Goal: Information Seeking & Learning: Learn about a topic

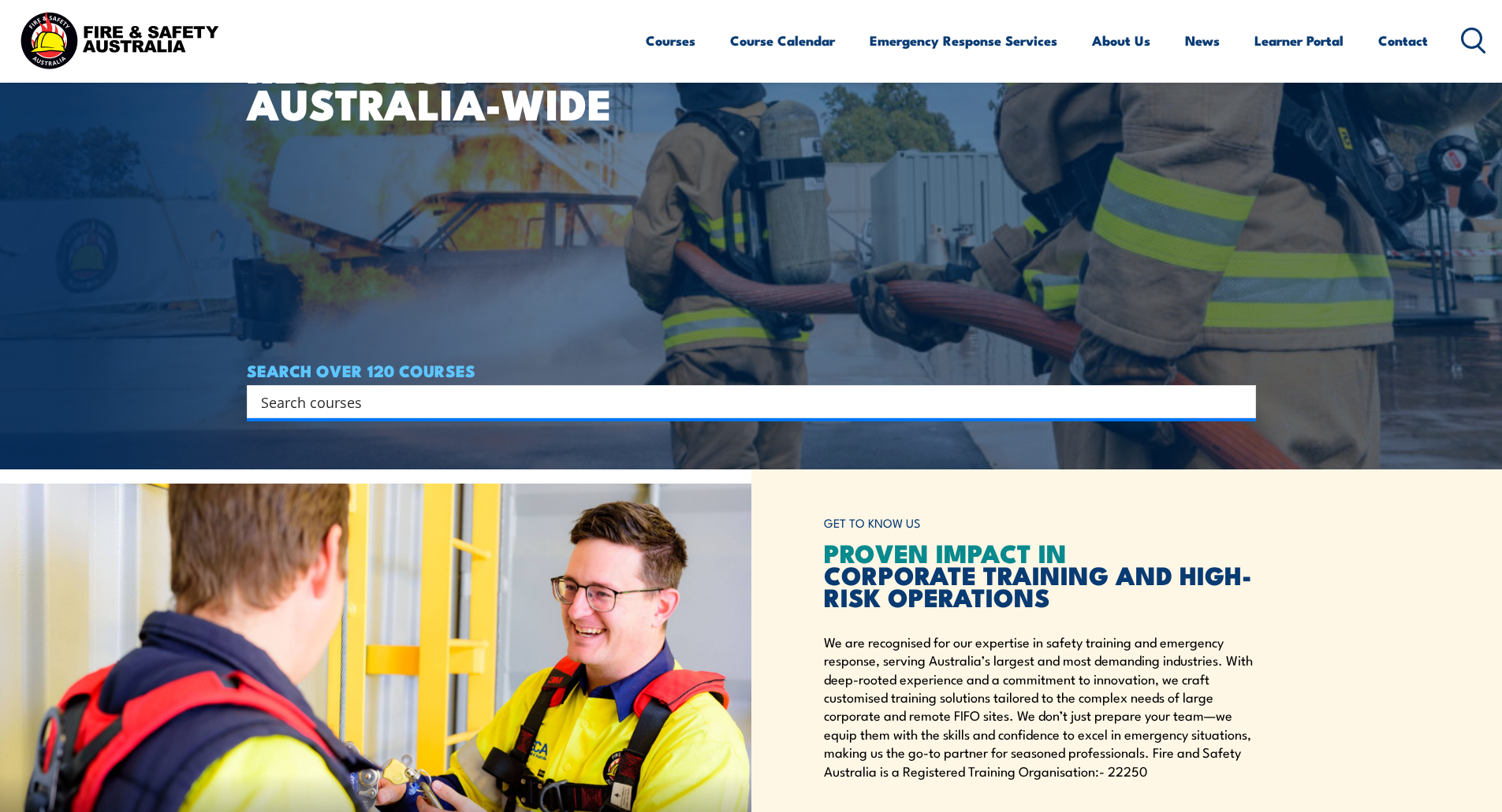
scroll to position [316, 0]
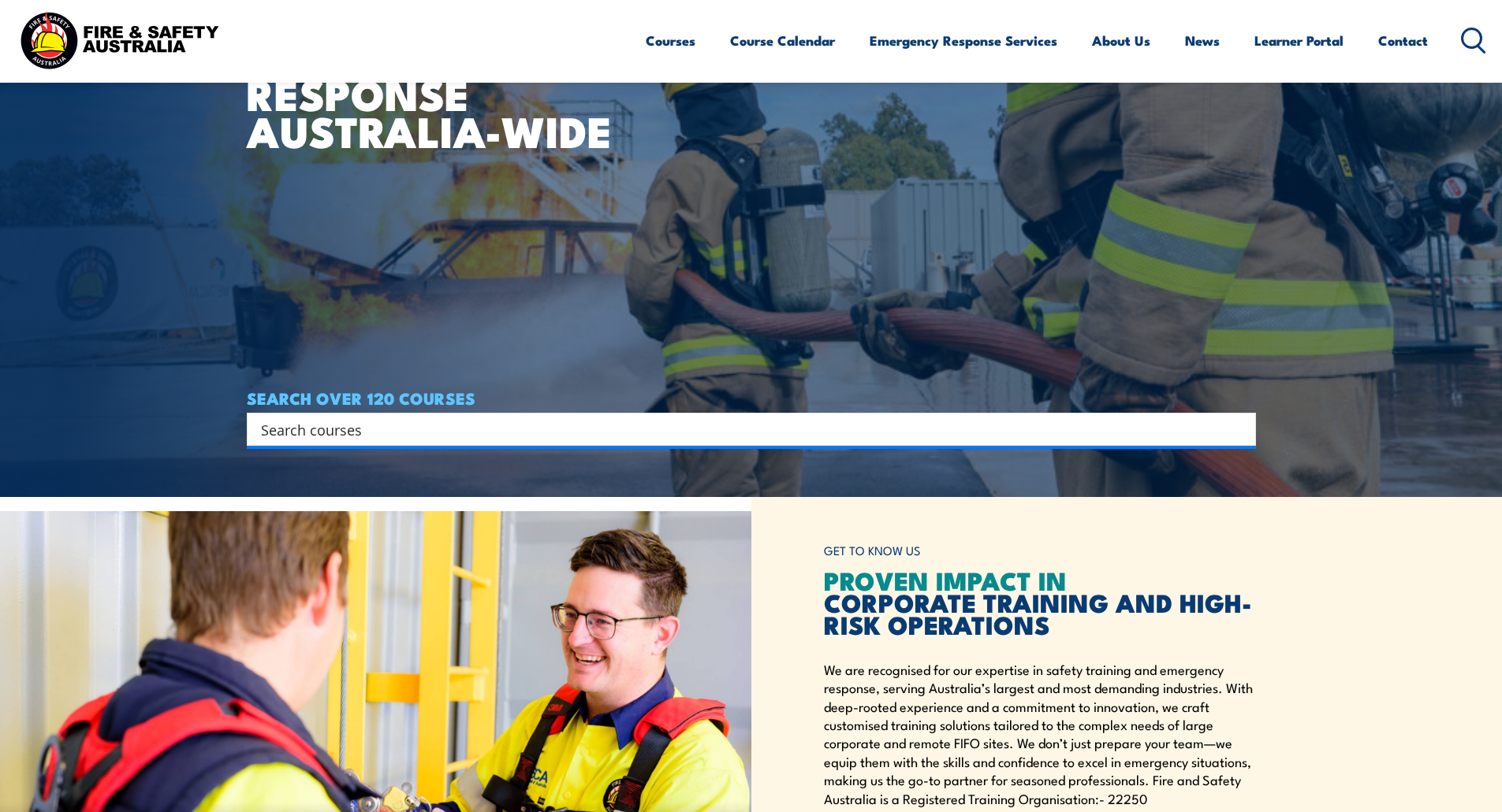
click at [535, 426] on input "Search input" at bounding box center [741, 429] width 960 height 23
click at [793, 30] on link "Course Calendar" at bounding box center [782, 40] width 105 height 42
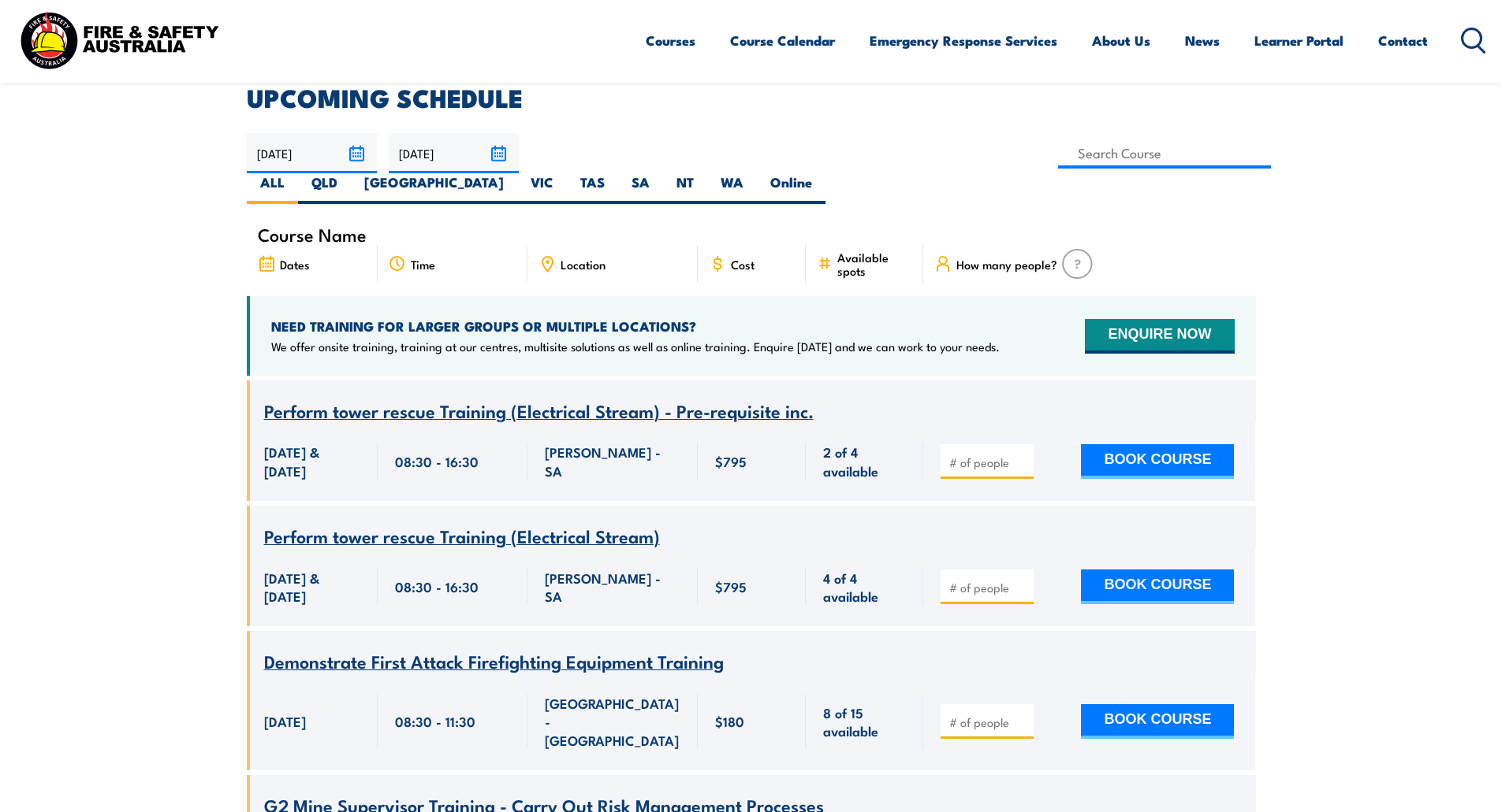
scroll to position [472, 0]
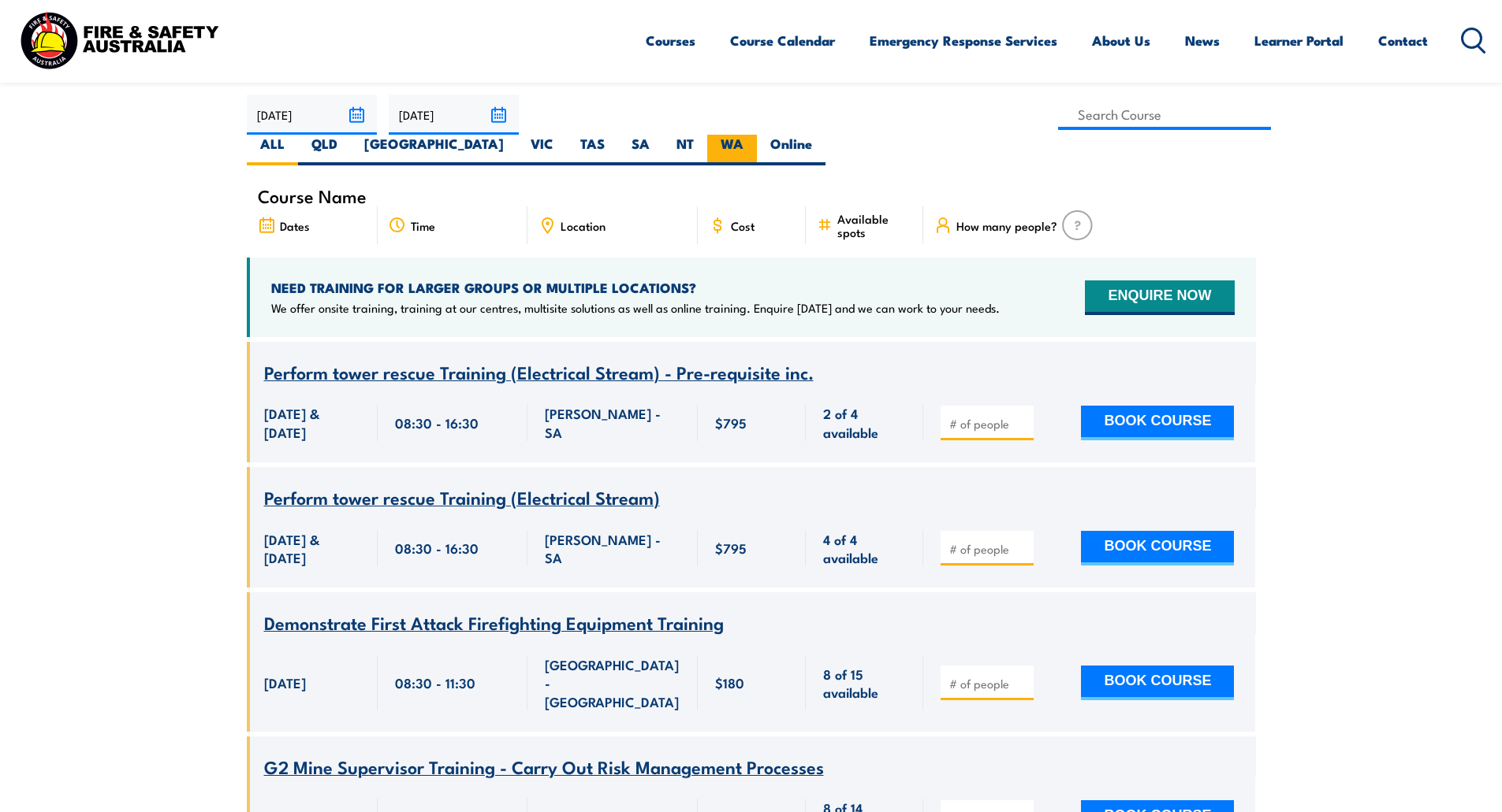
drag, startPoint x: 1177, startPoint y: 110, endPoint x: 1178, endPoint y: 127, distance: 17.0
click at [757, 135] on label "WA" at bounding box center [732, 149] width 49 height 31
click at [754, 135] on input "WA" at bounding box center [748, 139] width 10 height 10
radio input "true"
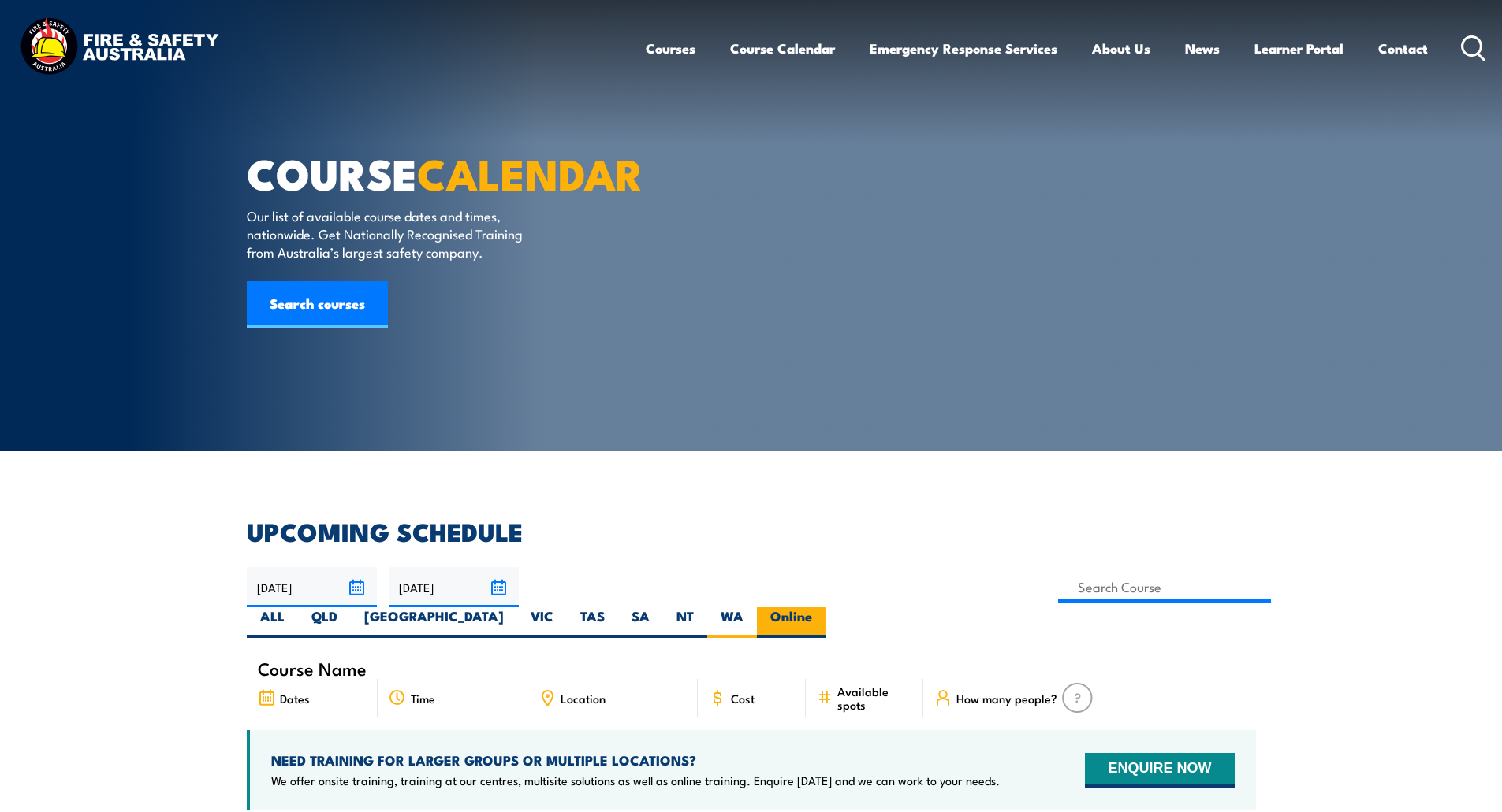
click at [825, 608] on label "Online" at bounding box center [791, 623] width 69 height 31
click at [822, 608] on input "Online" at bounding box center [817, 612] width 10 height 10
radio input "true"
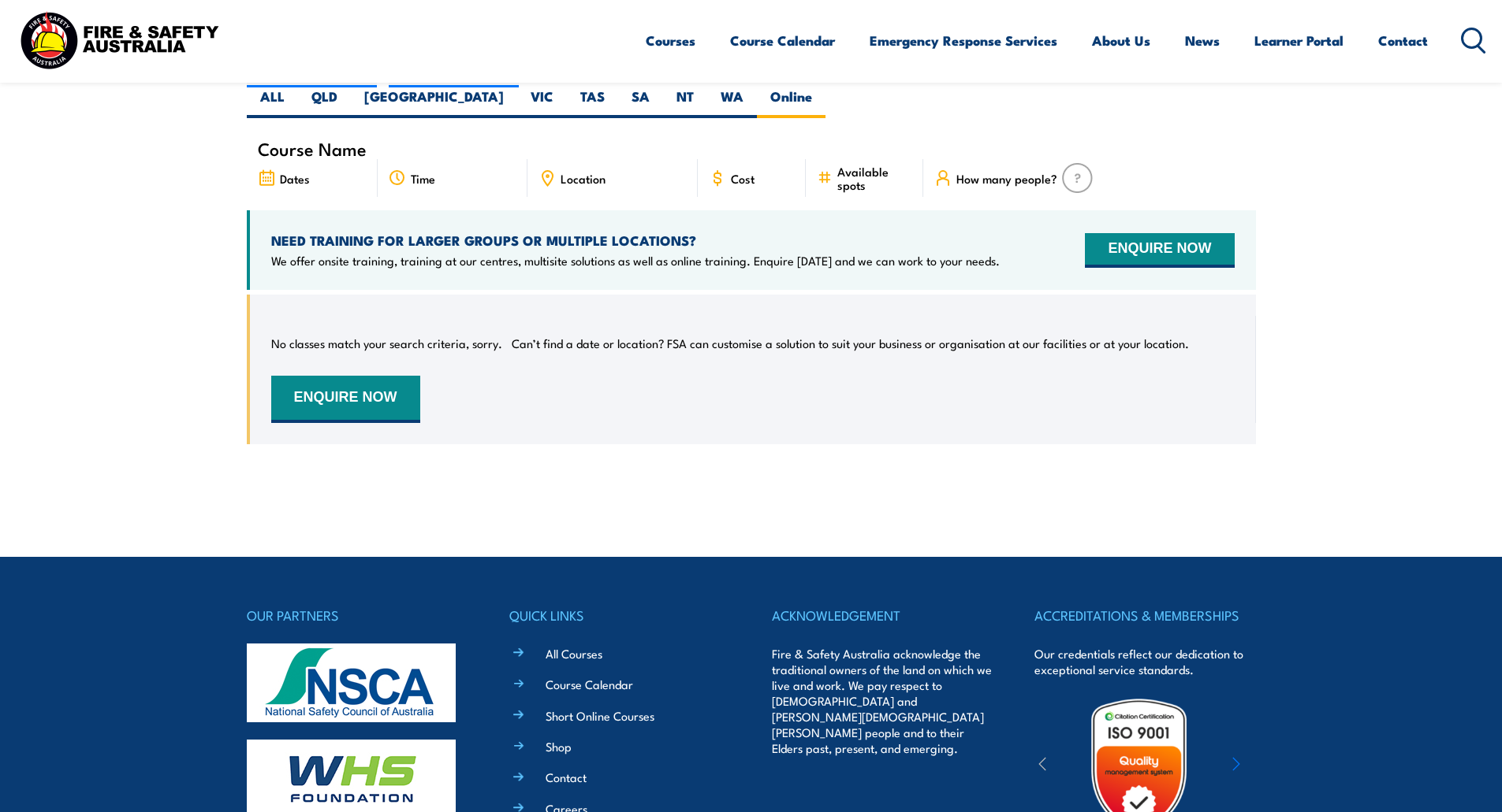
scroll to position [205, 0]
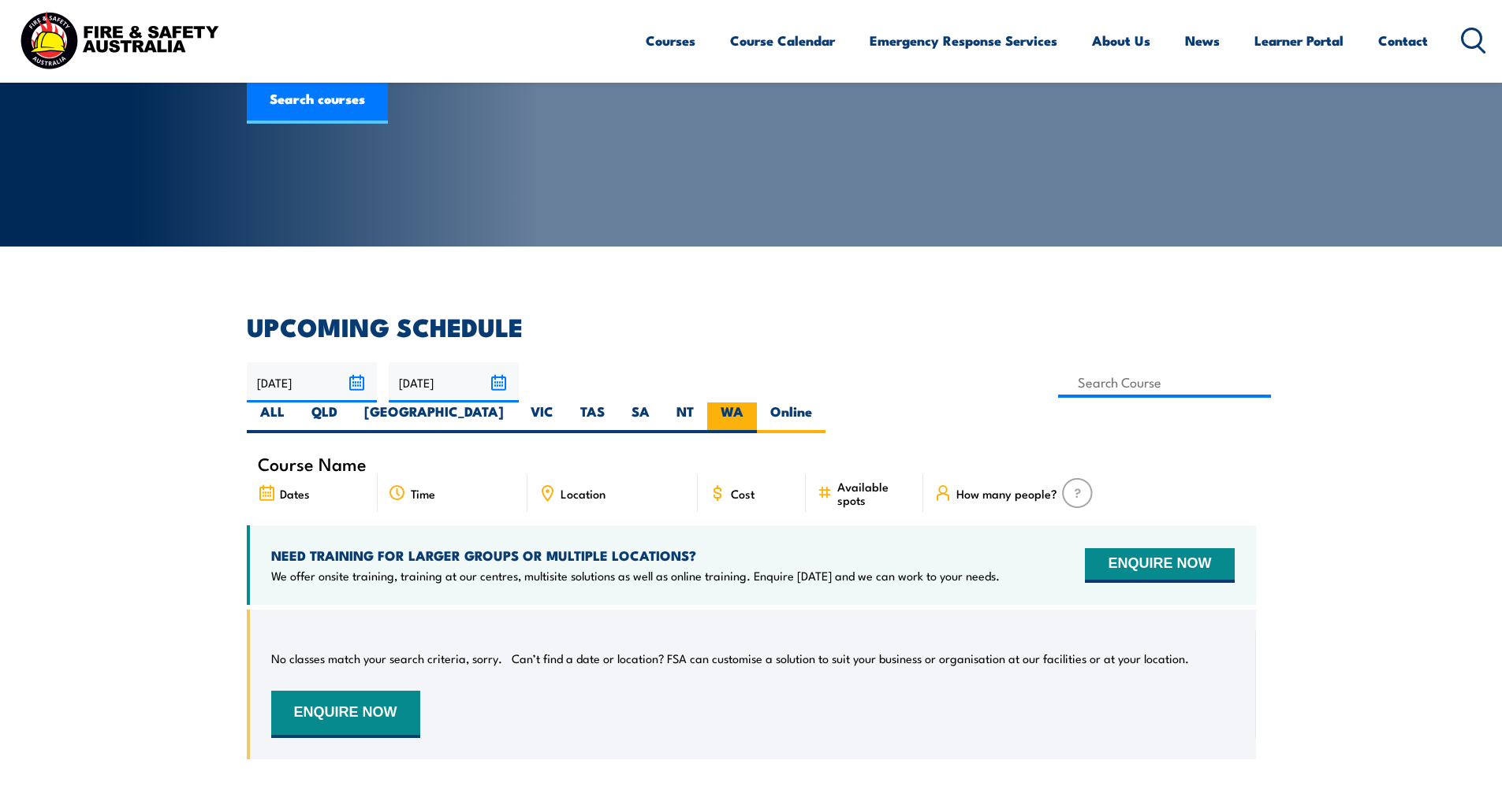
click at [757, 403] on label "WA" at bounding box center [732, 418] width 49 height 31
click at [754, 403] on input "WA" at bounding box center [748, 407] width 10 height 10
radio input "true"
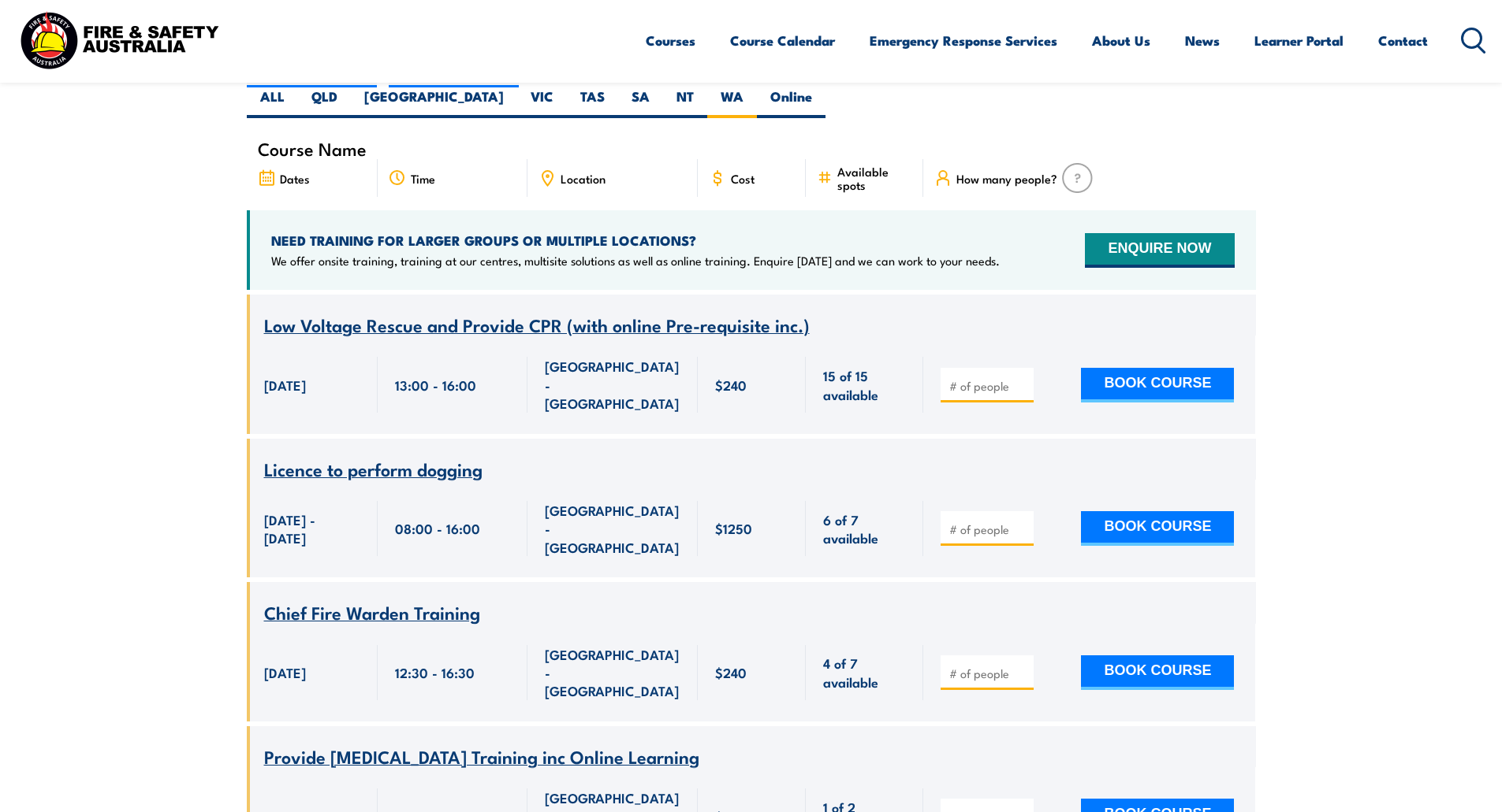
scroll to position [205, 0]
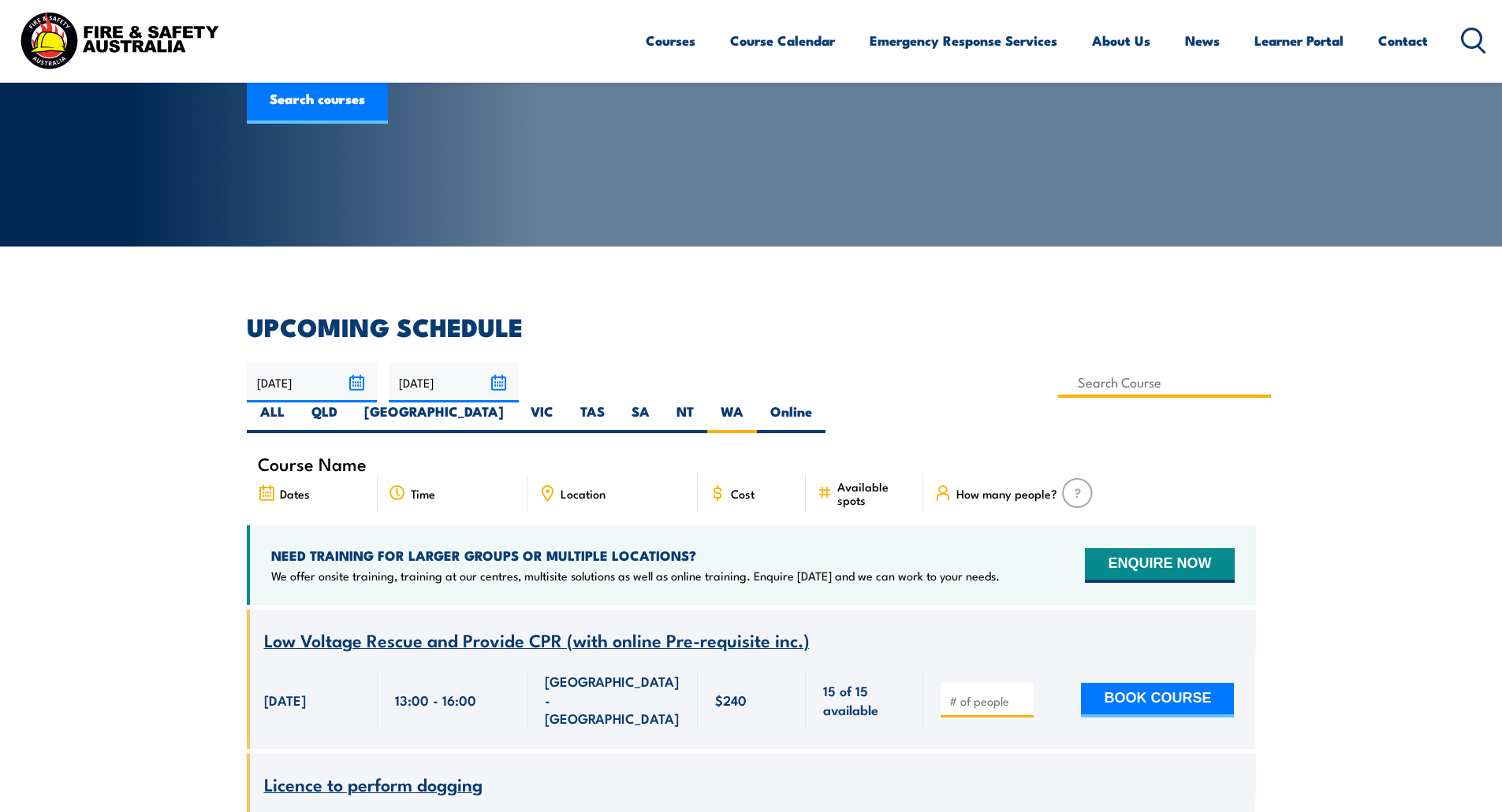
click at [1057, 389] on input at bounding box center [1164, 382] width 214 height 31
type input "BSB41419 – Certificate IV in Work Health and Safety"
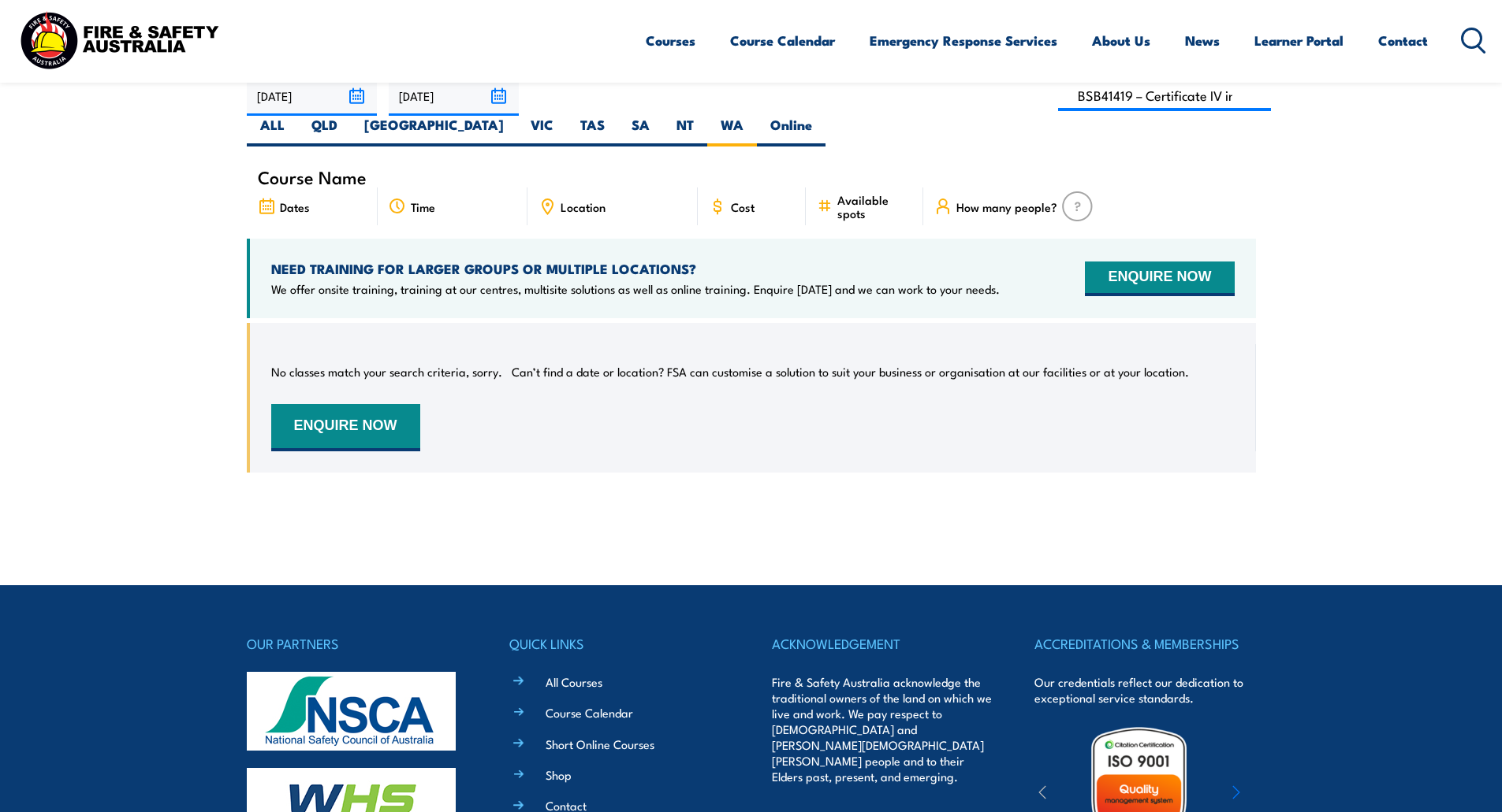
scroll to position [126, 0]
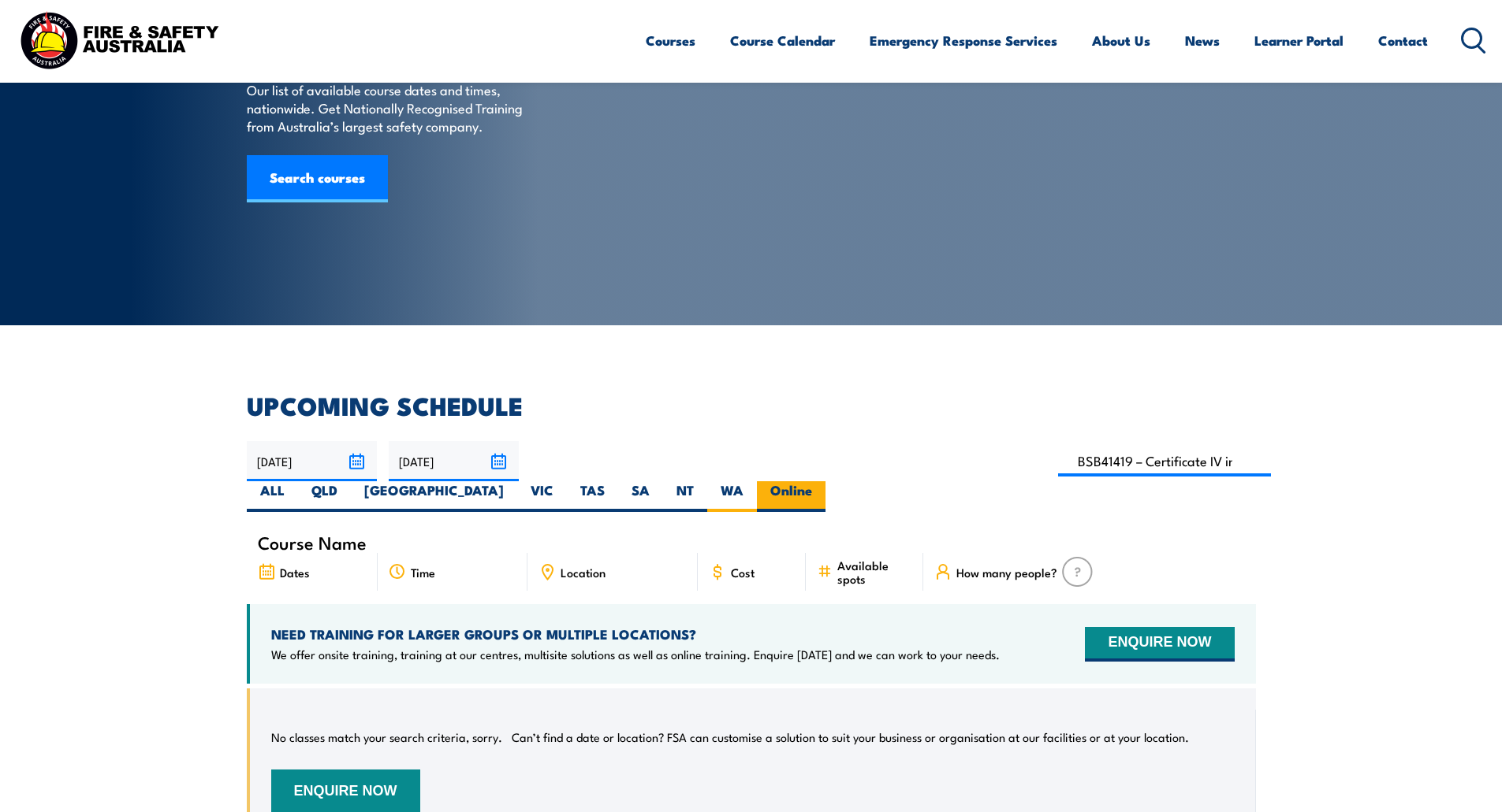
click at [825, 482] on label "Online" at bounding box center [791, 496] width 69 height 31
click at [822, 482] on input "Online" at bounding box center [817, 486] width 10 height 10
radio input "true"
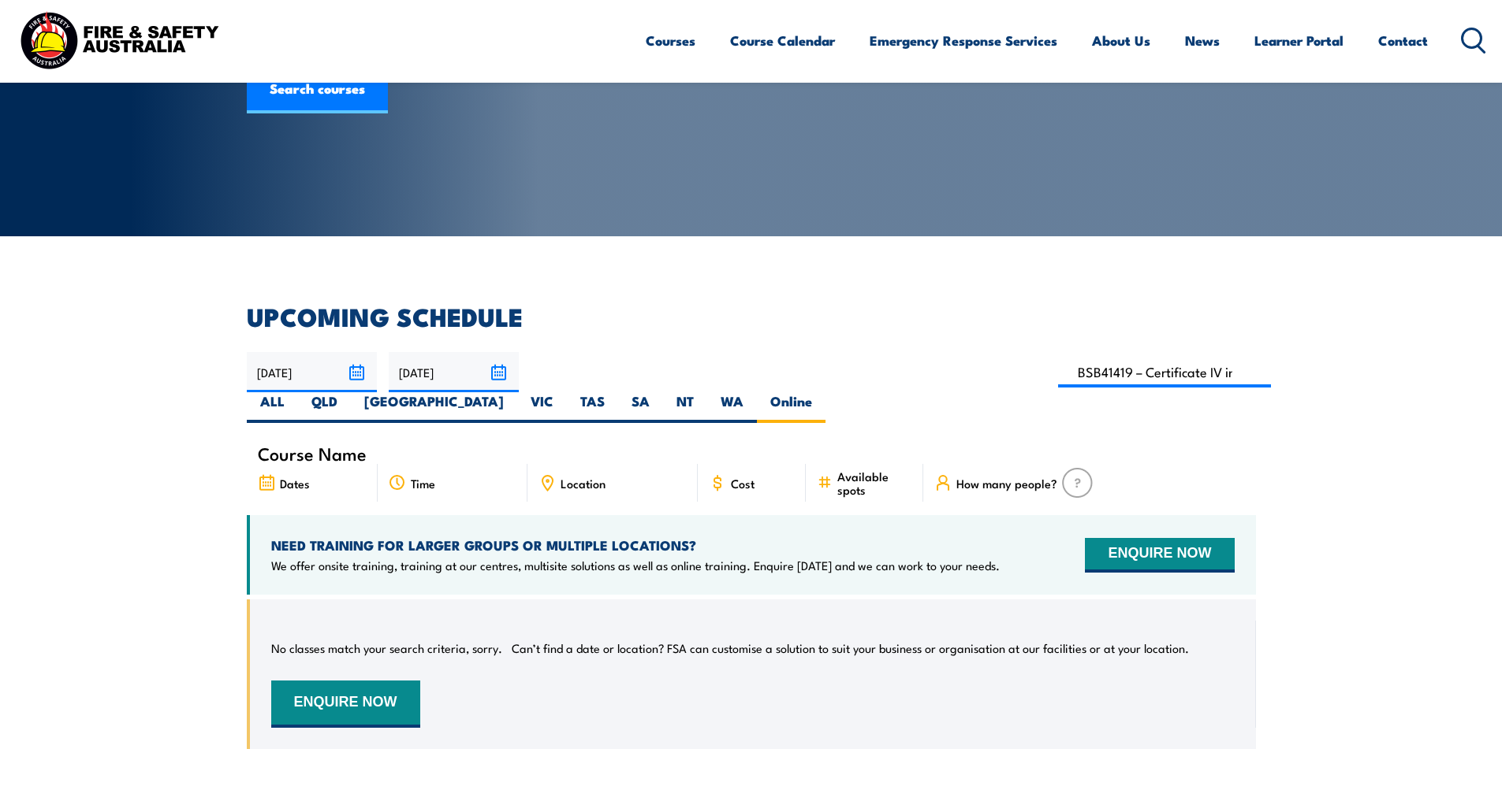
scroll to position [205, 0]
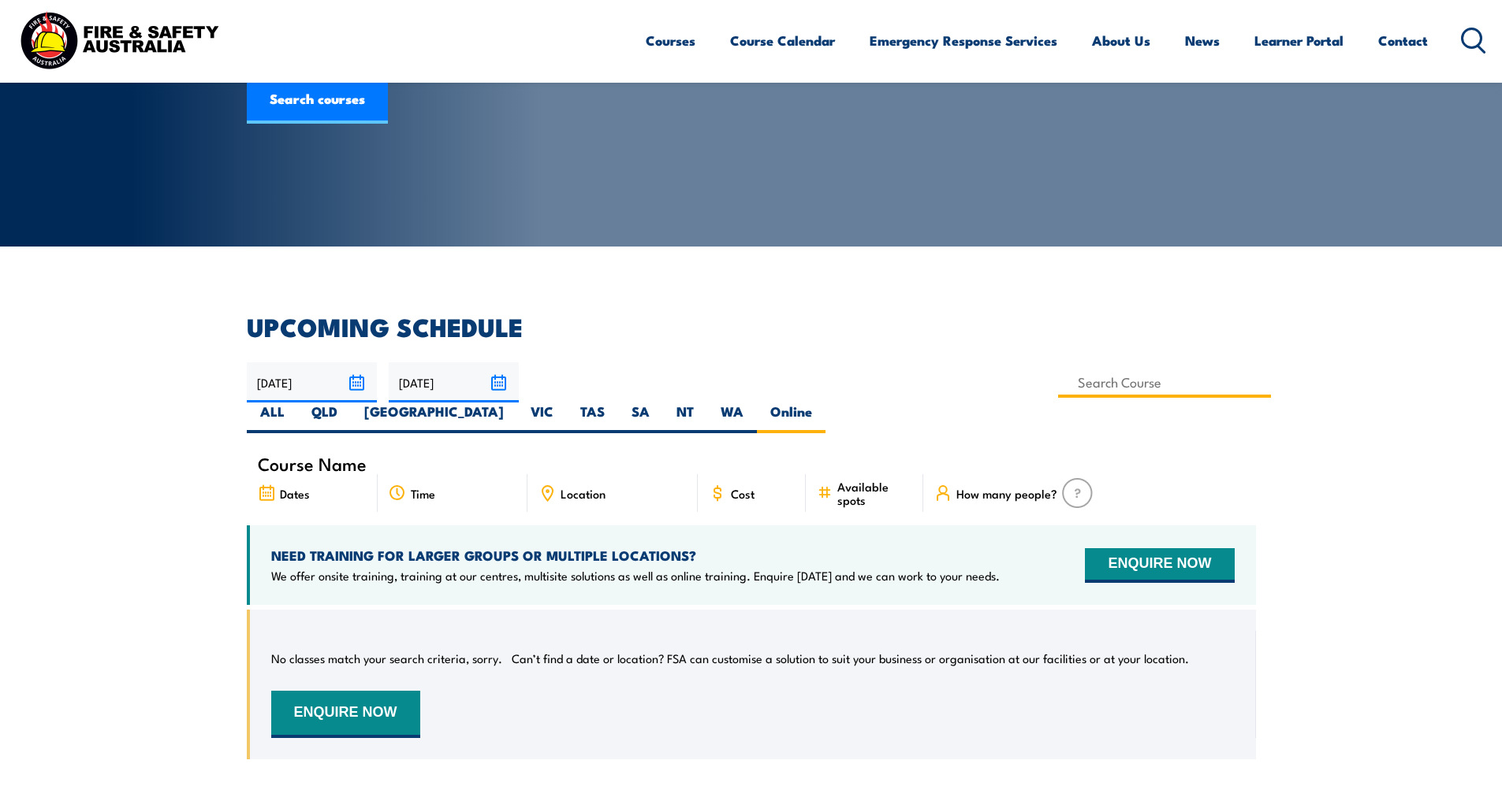
click at [1057, 381] on input at bounding box center [1164, 382] width 214 height 31
type input "BSB41419 – Certificate IV in Work Health and Safety"
click at [825, 403] on label "Online" at bounding box center [791, 418] width 69 height 31
click at [822, 403] on input "Online" at bounding box center [817, 407] width 10 height 10
click at [825, 403] on label "Online" at bounding box center [791, 418] width 69 height 31
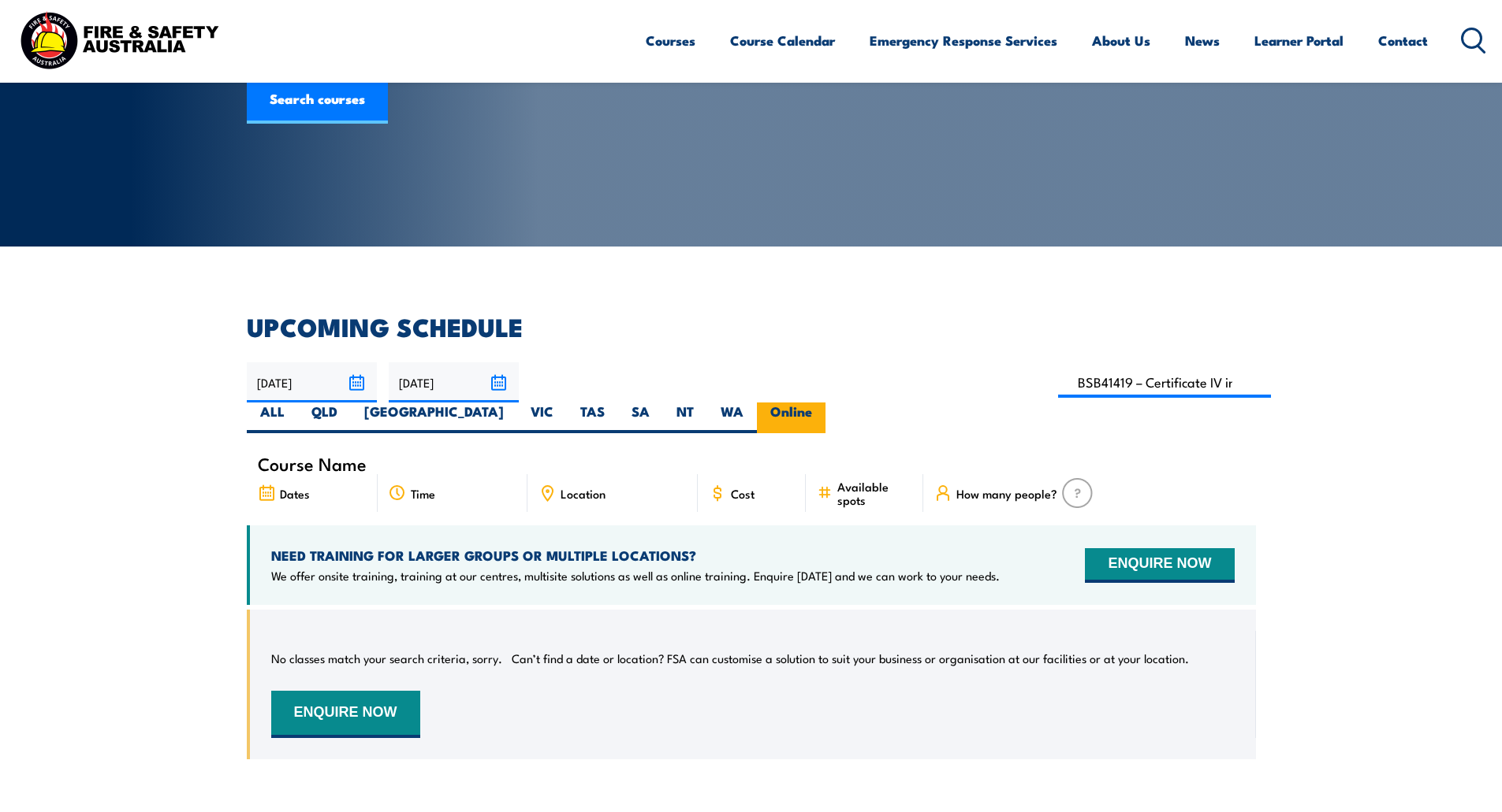
click at [822, 403] on input "Online" at bounding box center [817, 407] width 10 height 10
drag, startPoint x: 689, startPoint y: 381, endPoint x: 713, endPoint y: 379, distance: 24.1
click at [1057, 381] on input at bounding box center [1164, 382] width 214 height 31
type input "BSB41419 – Certificate IV in Work Health and Safety"
